Goal: Task Accomplishment & Management: Manage account settings

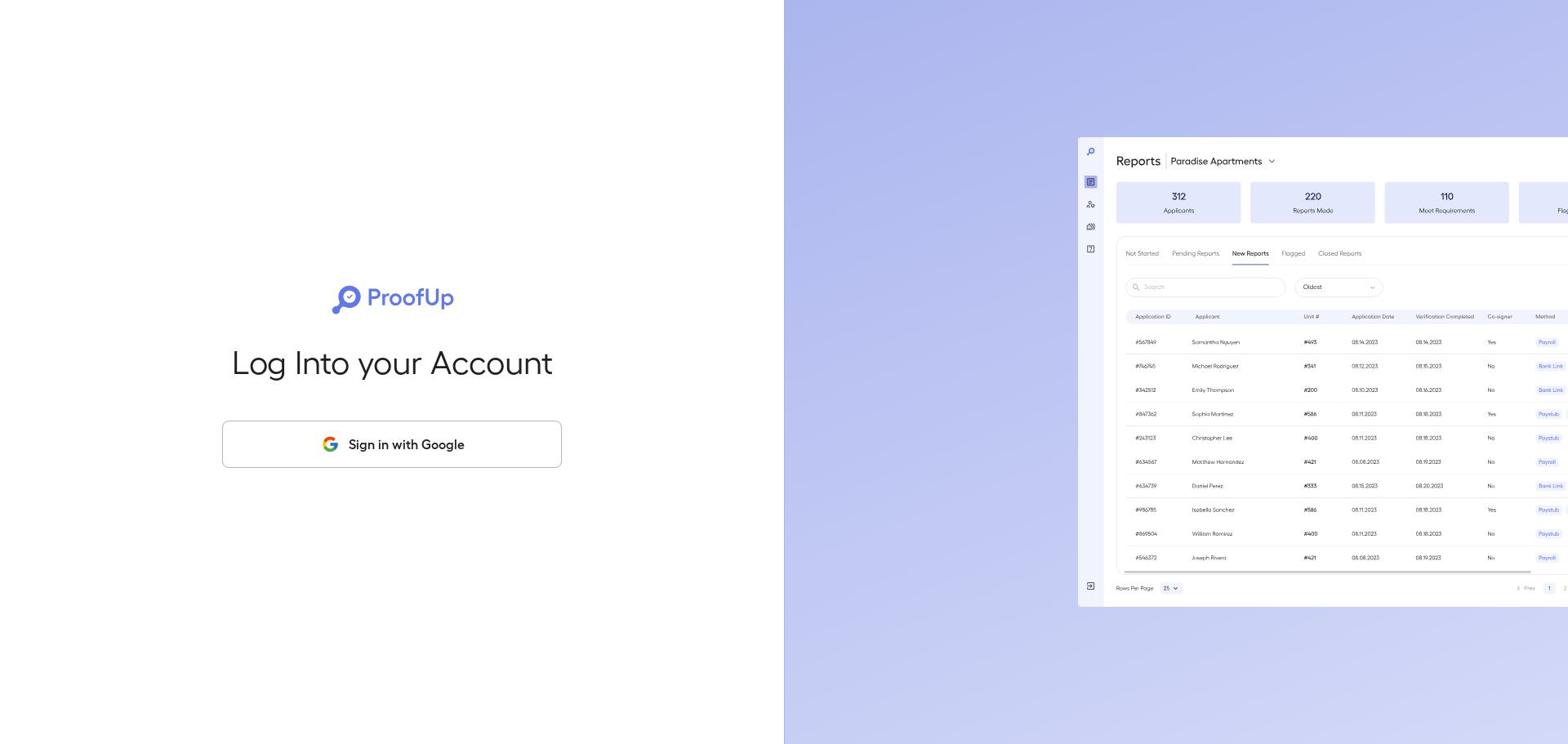
click at [390, 439] on button "Sign in with Google" at bounding box center [392, 444] width 340 height 48
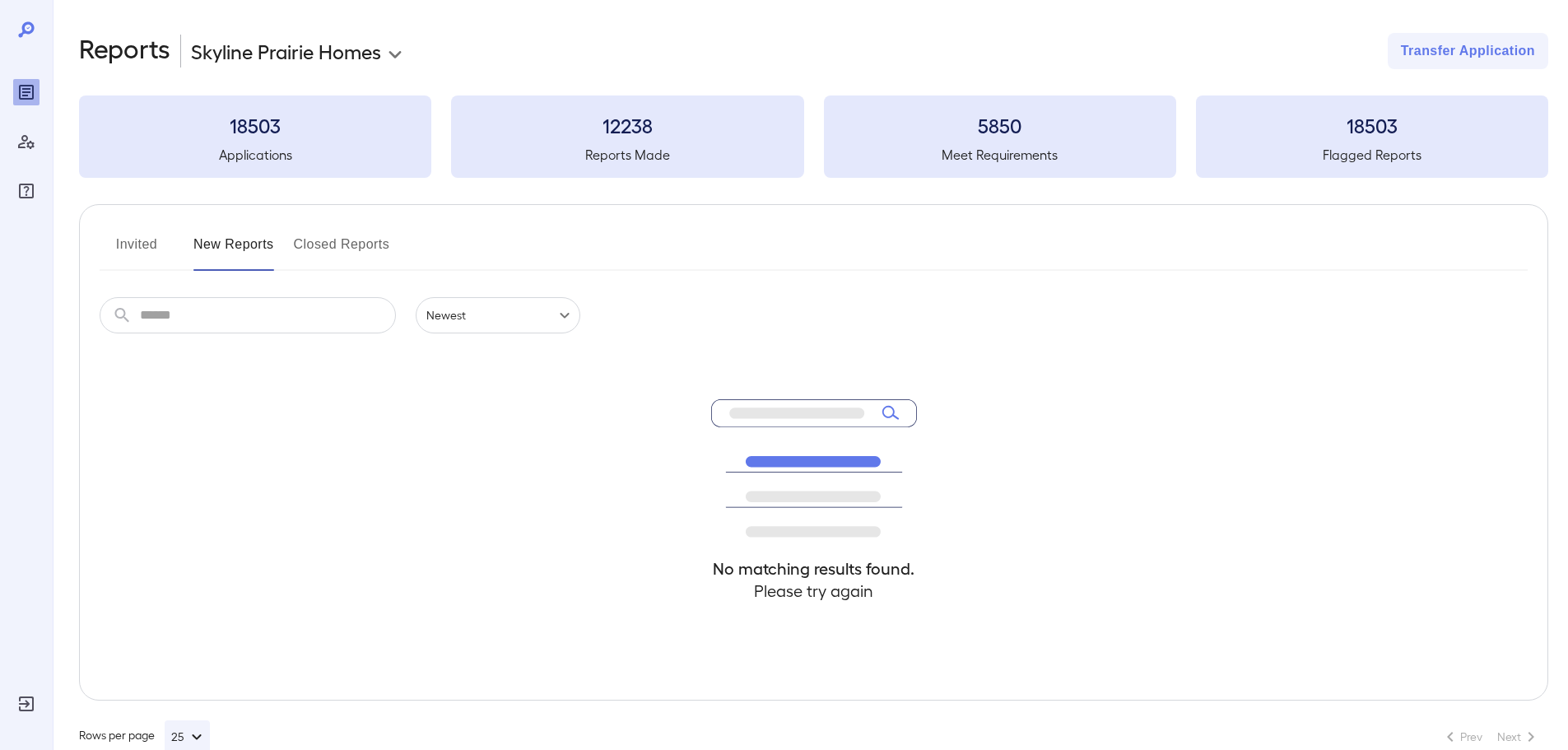
click at [138, 253] on button "Invited" at bounding box center [137, 251] width 74 height 39
